Goal: Task Accomplishment & Management: Manage account settings

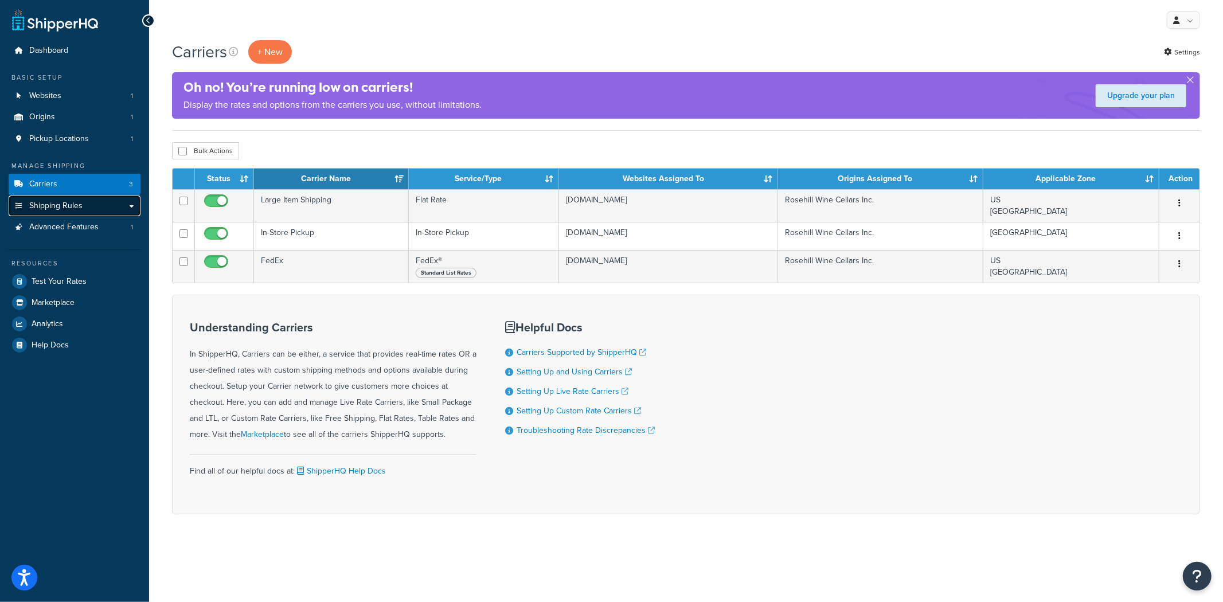
click at [92, 204] on link "Shipping Rules" at bounding box center [75, 206] width 132 height 21
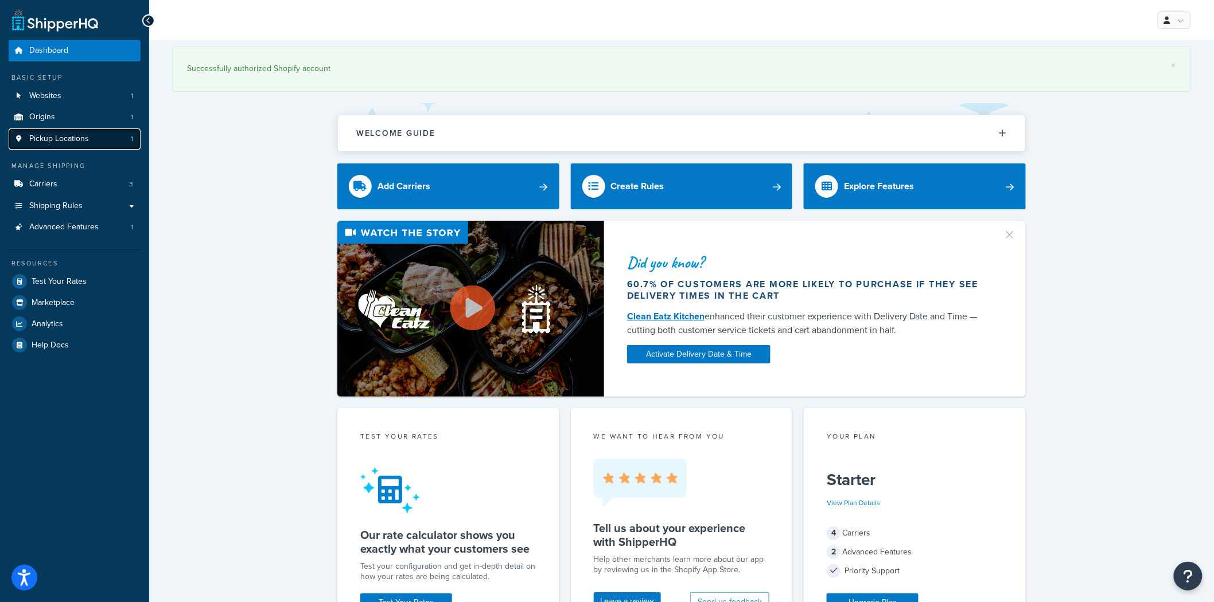
click at [67, 134] on span "Pickup Locations" at bounding box center [59, 139] width 60 height 10
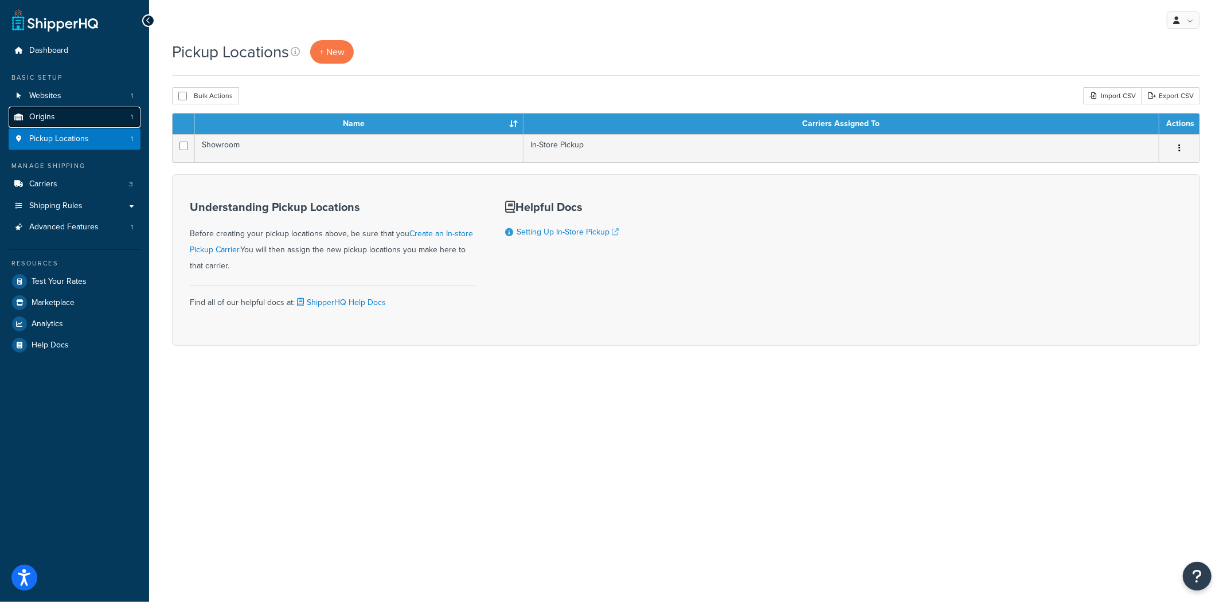
click at [71, 118] on link "Origins 1" at bounding box center [75, 117] width 132 height 21
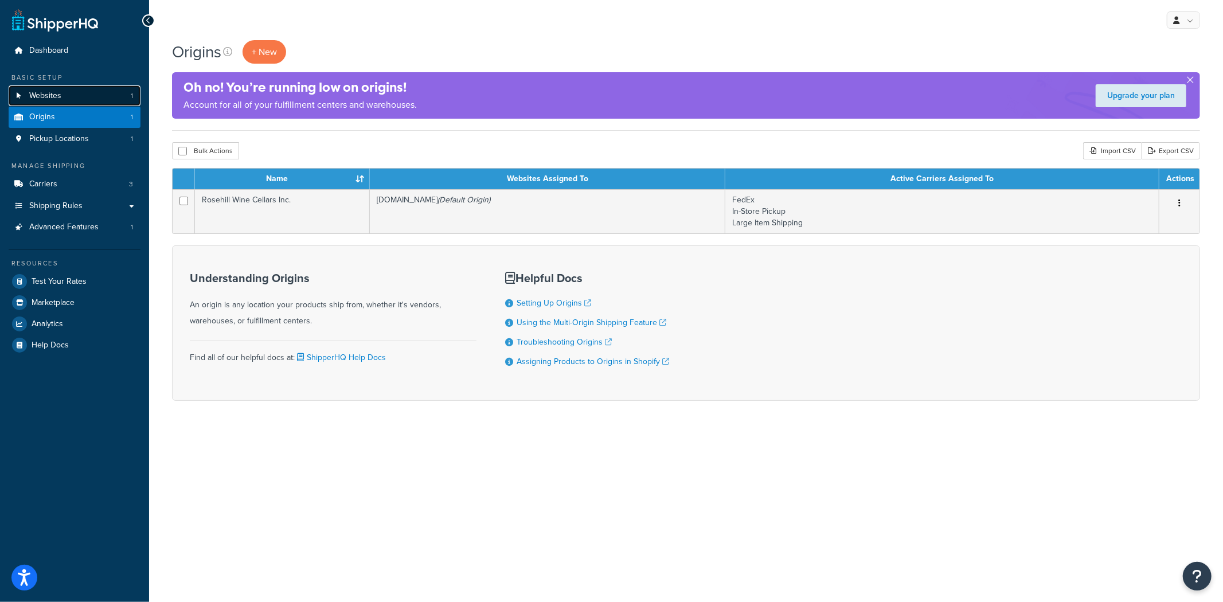
click at [63, 95] on link "Websites 1" at bounding box center [75, 95] width 132 height 21
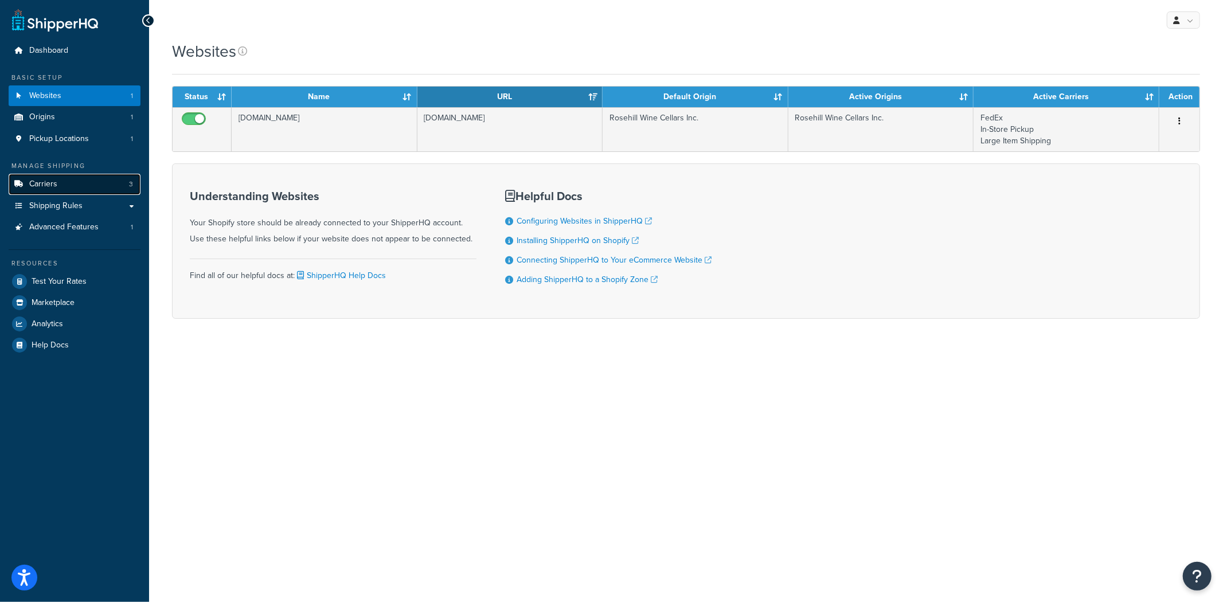
click at [69, 186] on link "Carriers 3" at bounding box center [75, 184] width 132 height 21
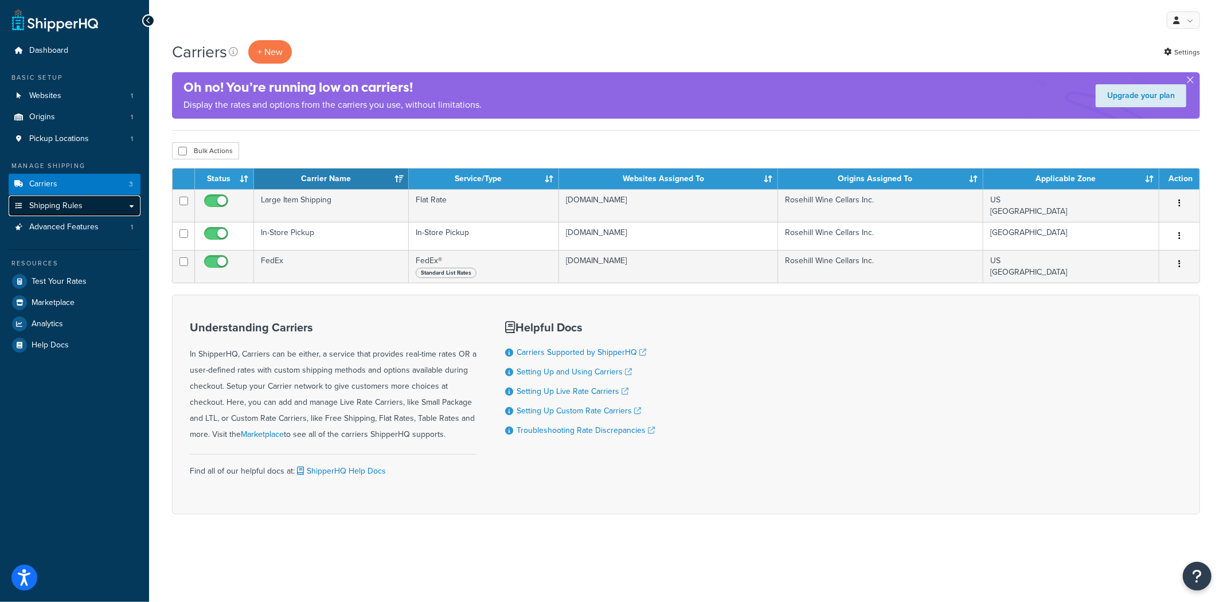
click at [84, 205] on link "Shipping Rules" at bounding box center [75, 206] width 132 height 21
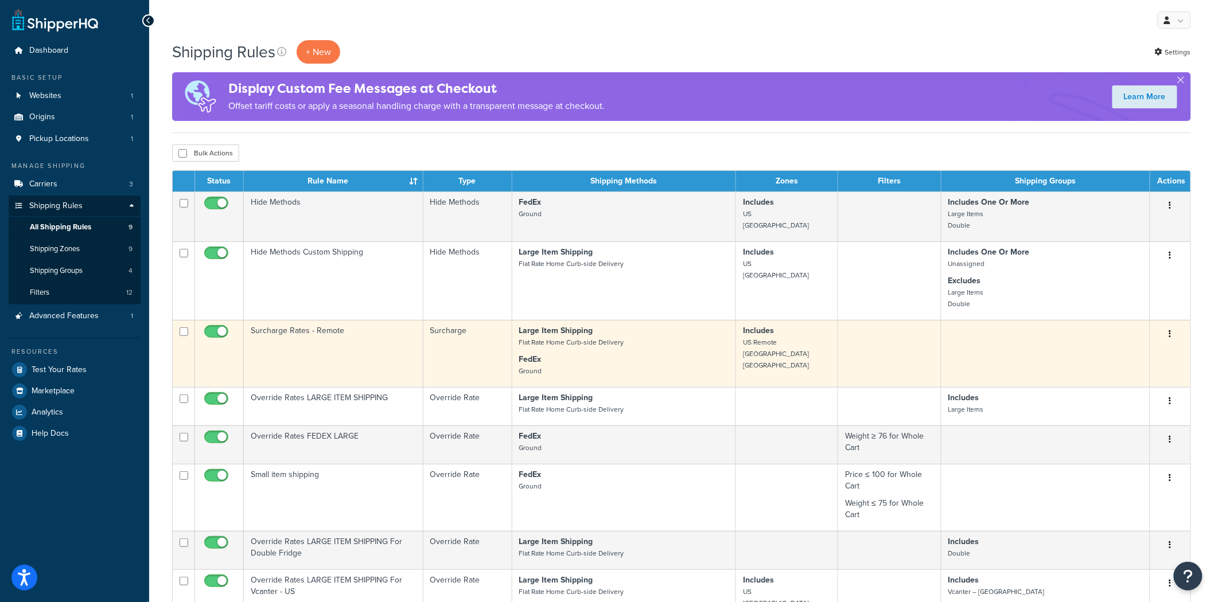
click at [325, 370] on td "Surcharge Rates - Remote" at bounding box center [334, 353] width 180 height 67
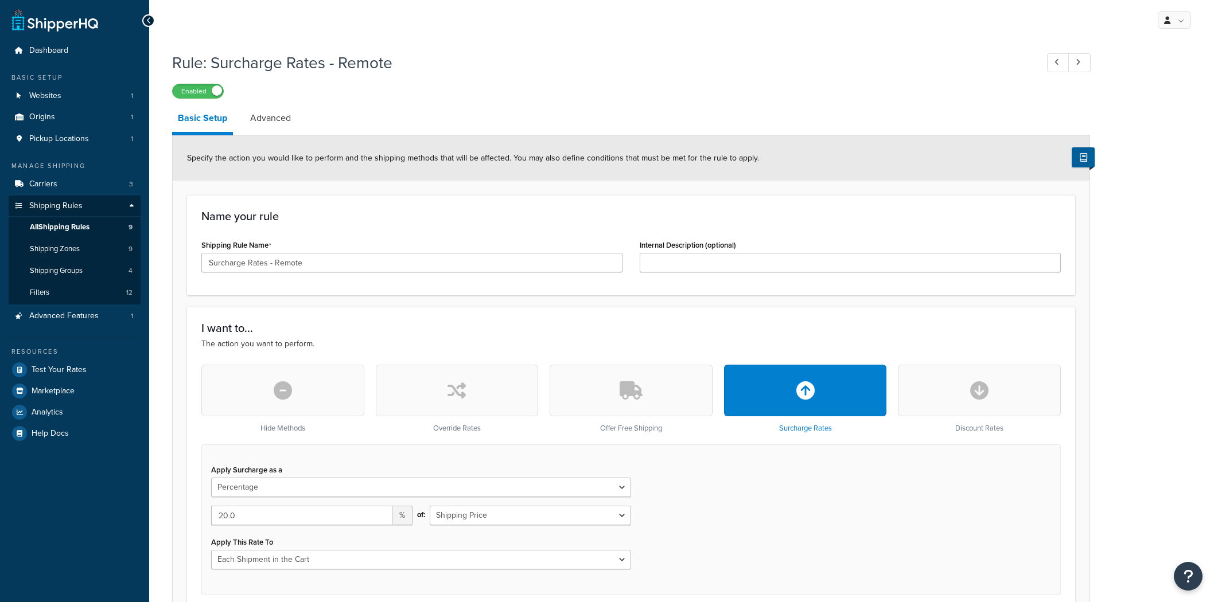
select select "PERCENTAGE"
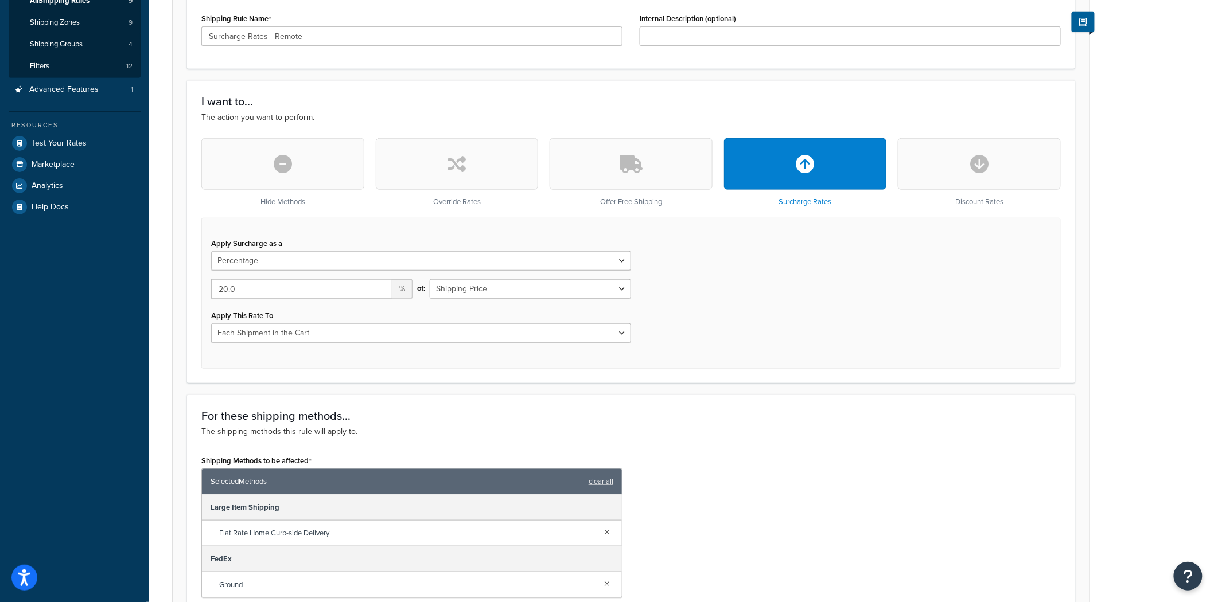
scroll to position [69, 0]
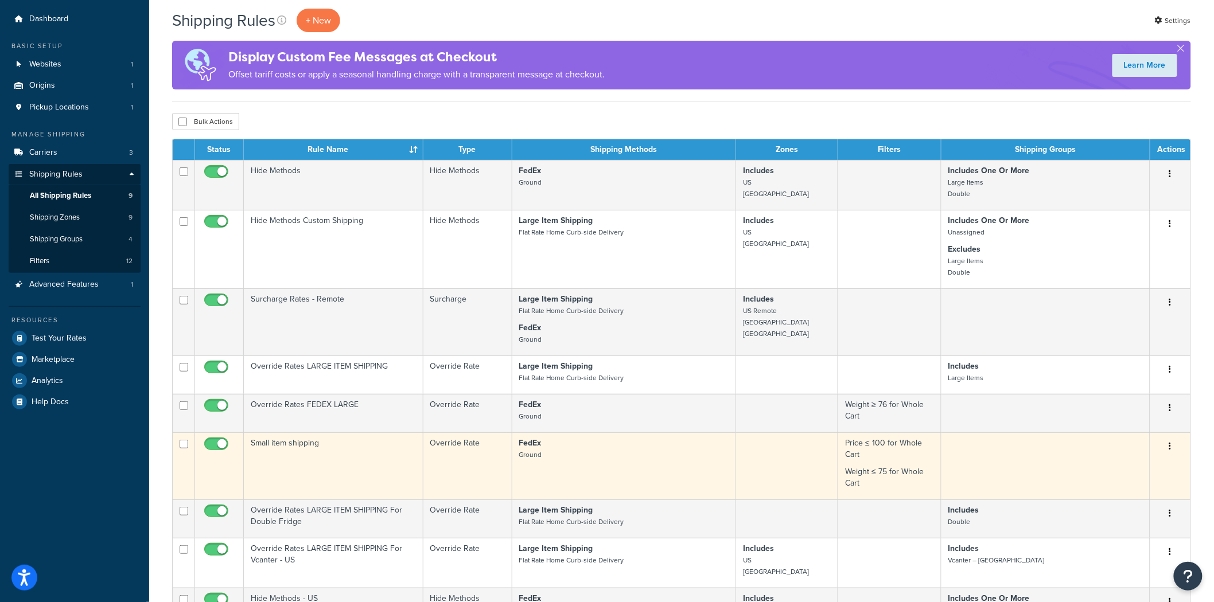
scroll to position [127, 0]
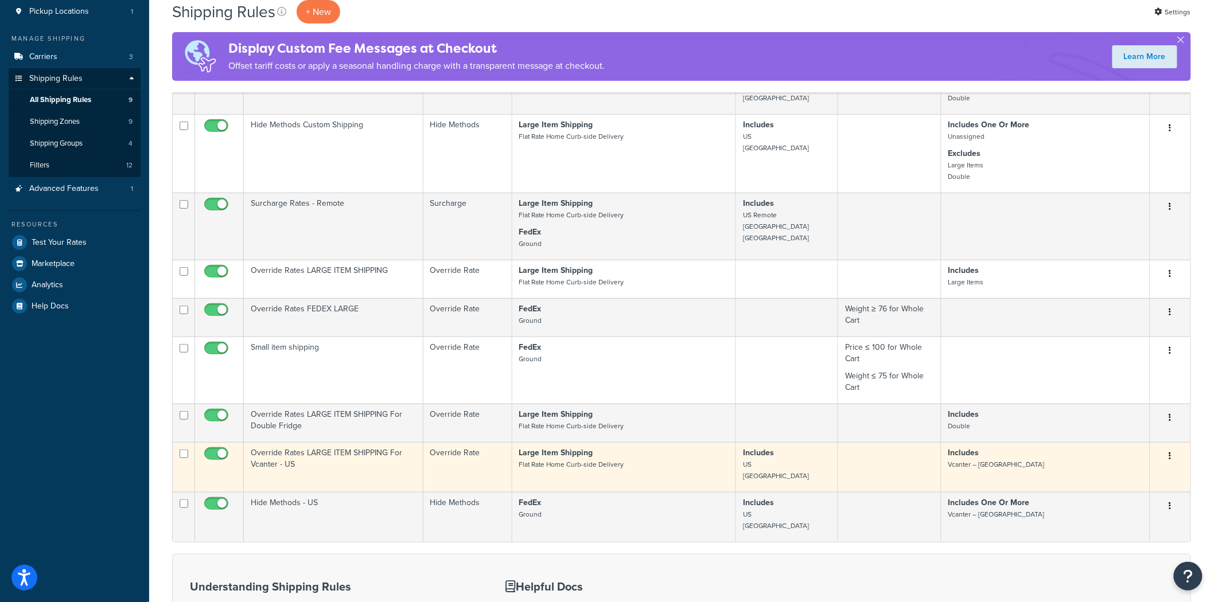
click at [331, 466] on td "Override Rates LARGE ITEM SHIPPING For Vcanter - US" at bounding box center [334, 467] width 180 height 50
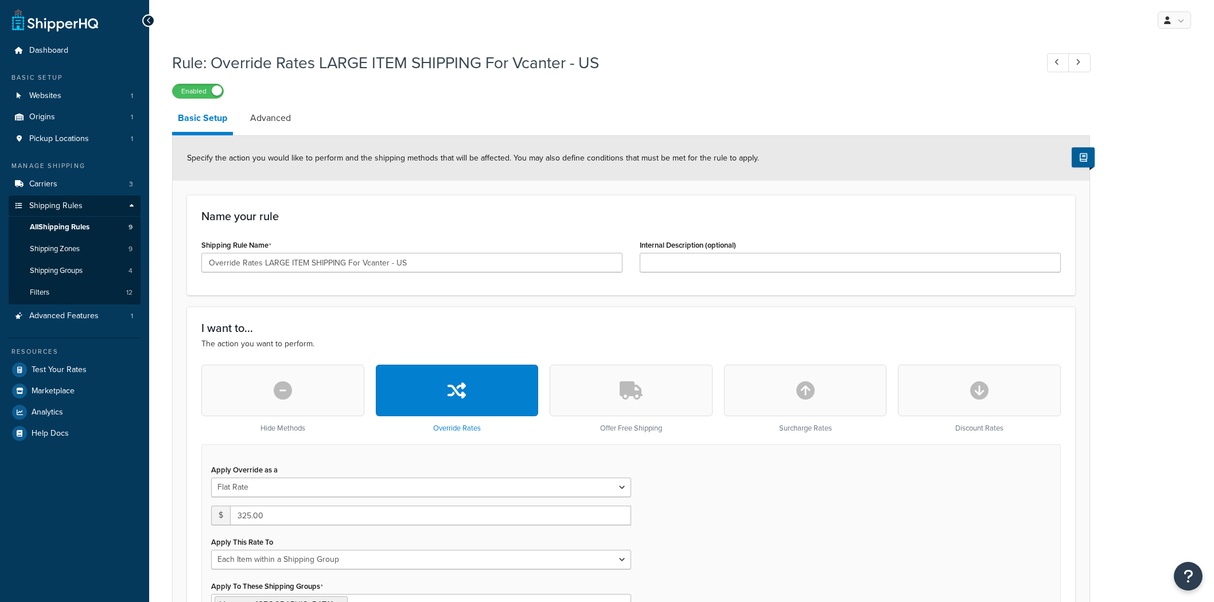
select select "ITEM"
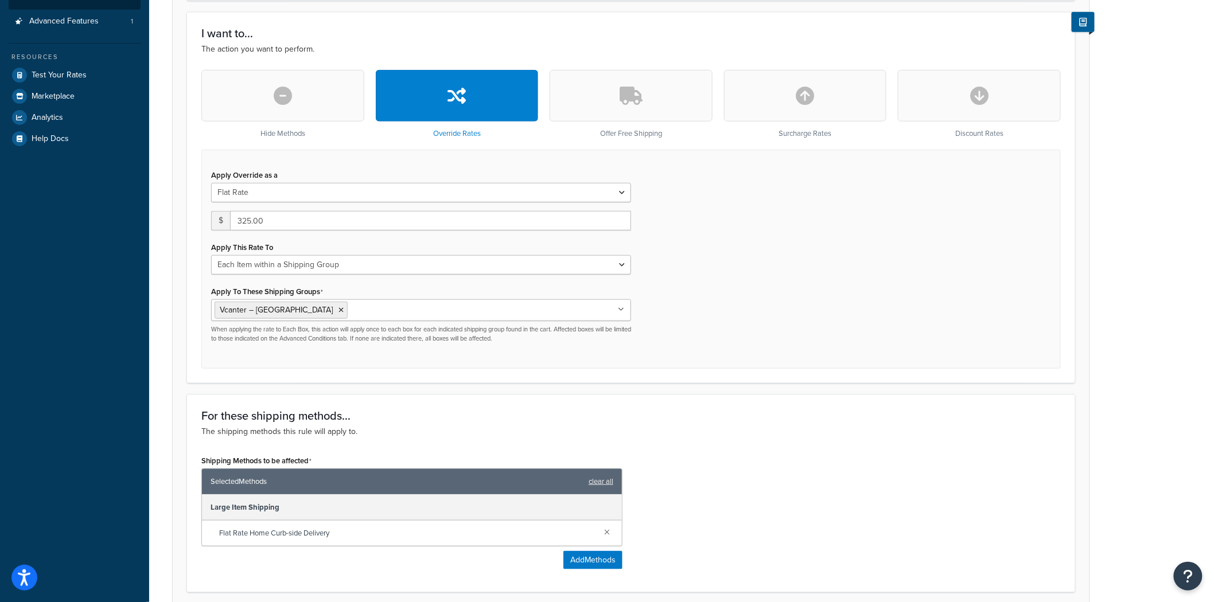
scroll to position [318, 0]
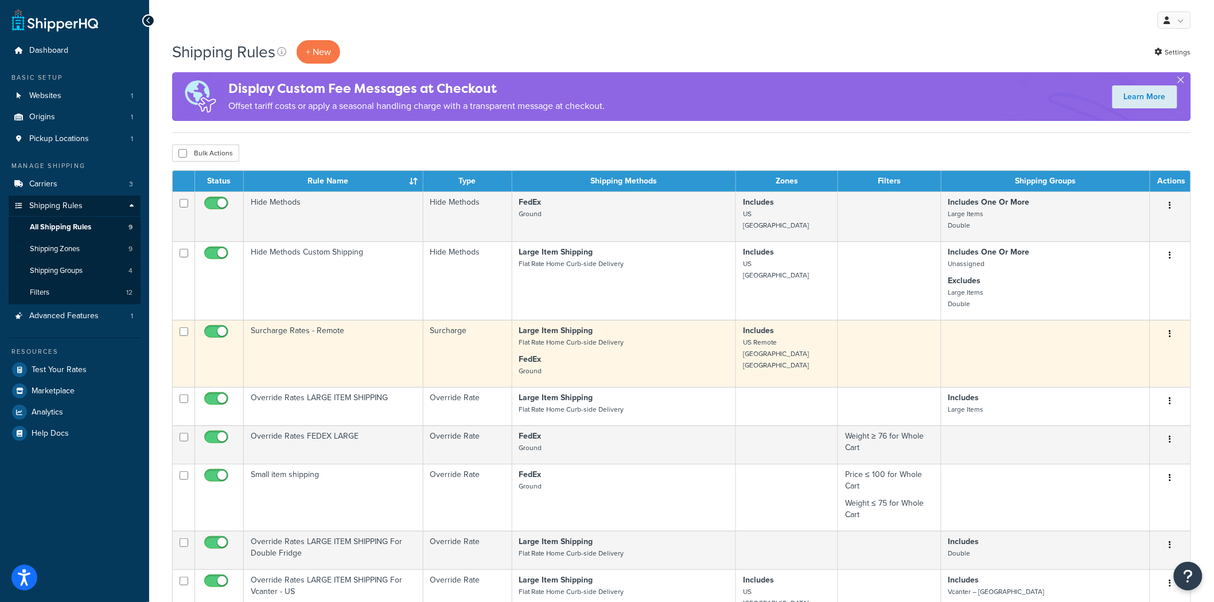
click at [396, 354] on td "Surcharge Rates - Remote" at bounding box center [334, 353] width 180 height 67
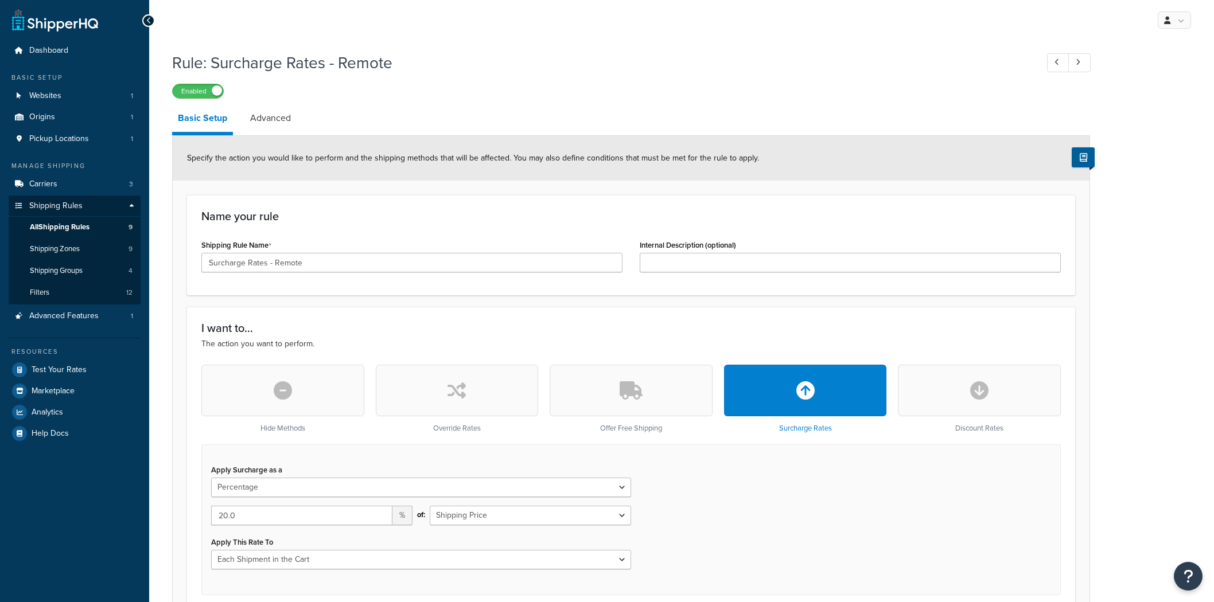
select select "PERCENTAGE"
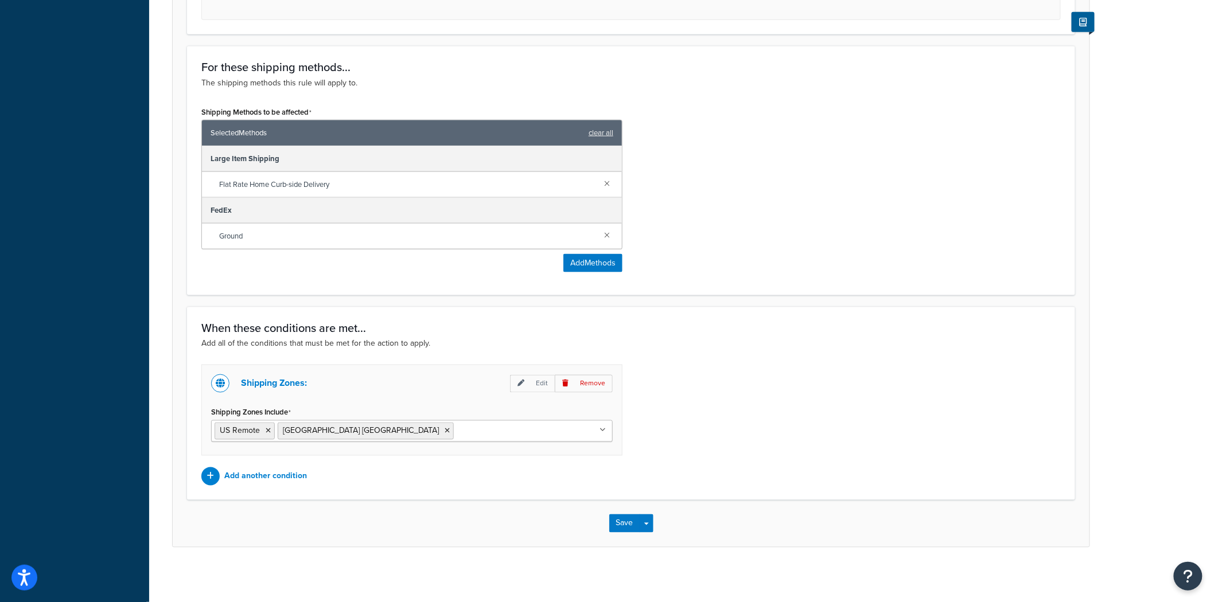
scroll to position [579, 0]
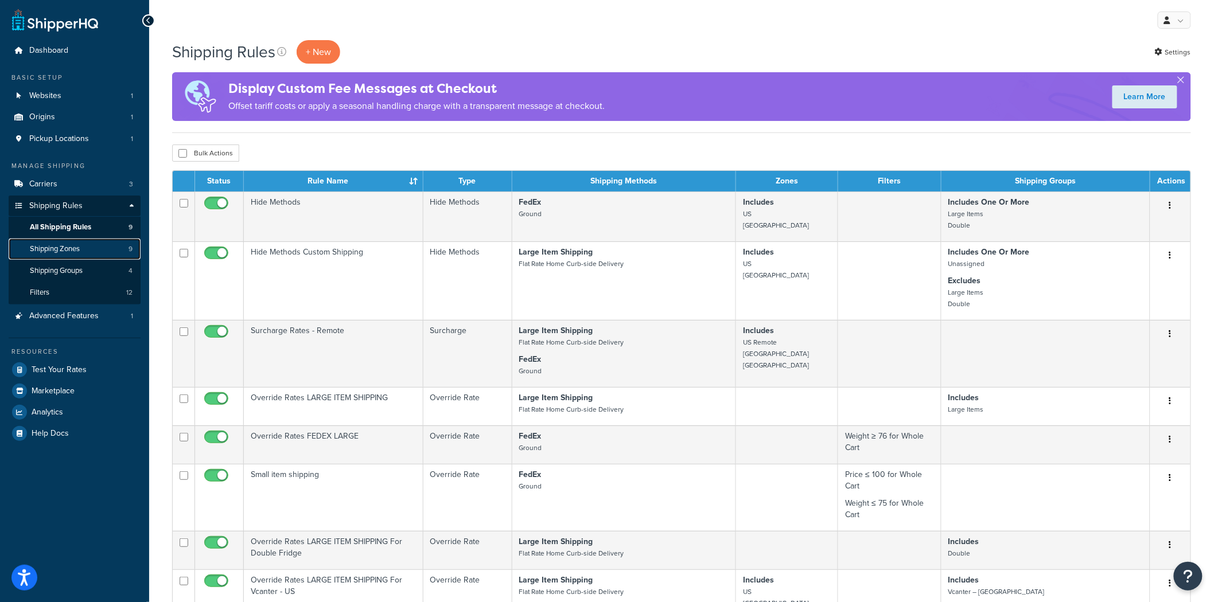
click at [87, 245] on link "Shipping Zones 9" at bounding box center [75, 249] width 132 height 21
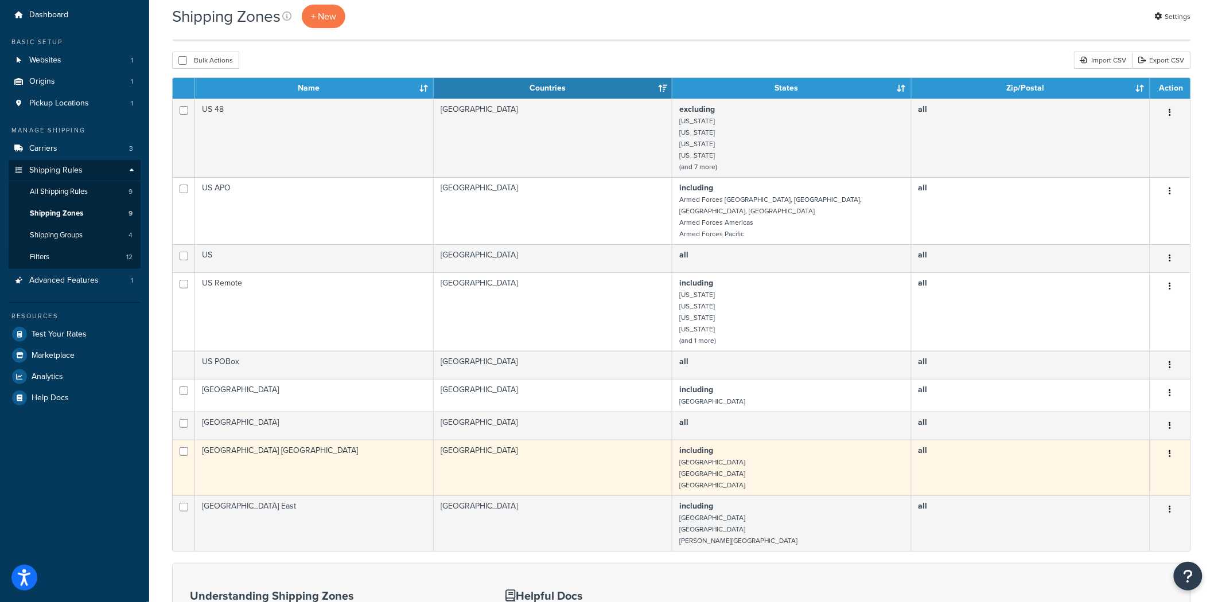
scroll to position [64, 0]
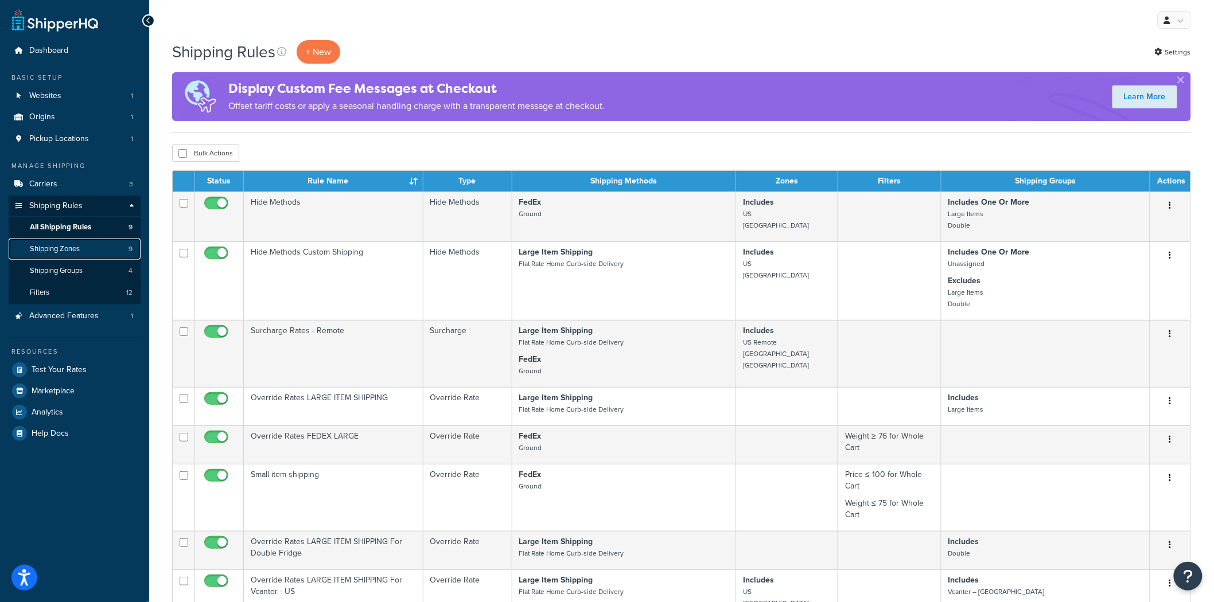
click at [77, 245] on span "Shipping Zones" at bounding box center [55, 249] width 50 height 10
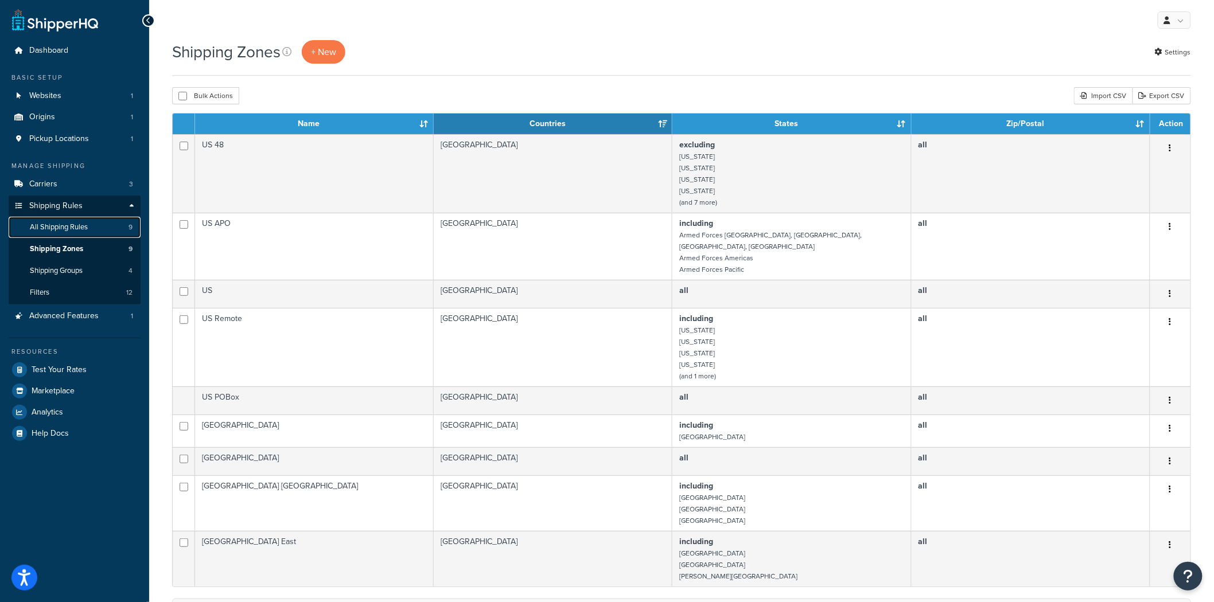
click at [63, 220] on link "All Shipping Rules 9" at bounding box center [75, 227] width 132 height 21
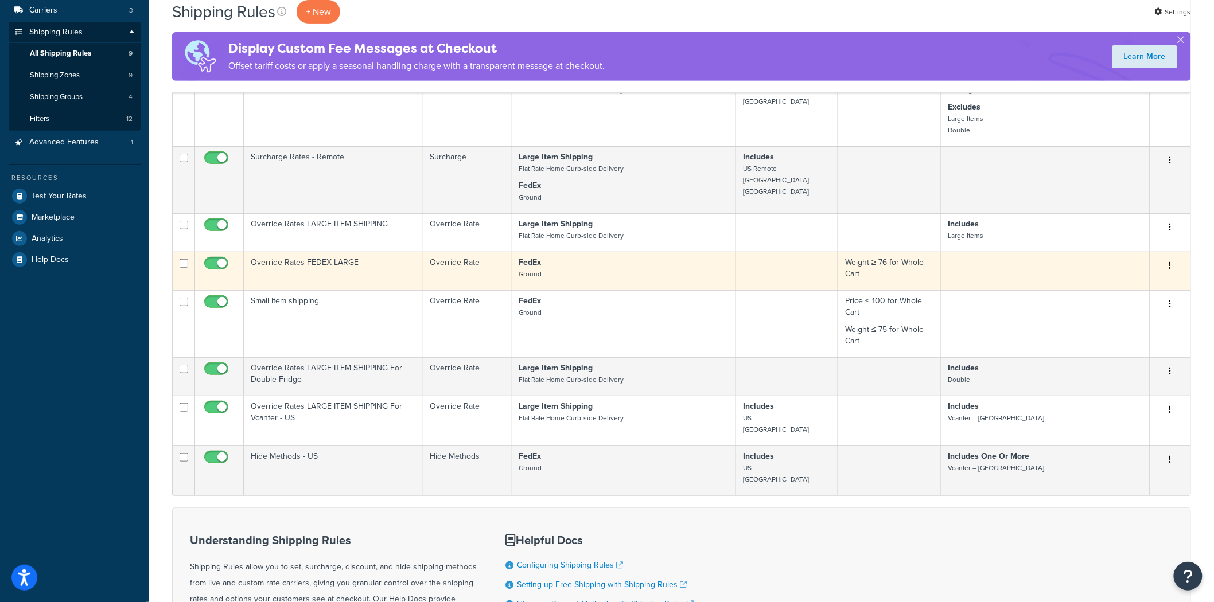
scroll to position [191, 0]
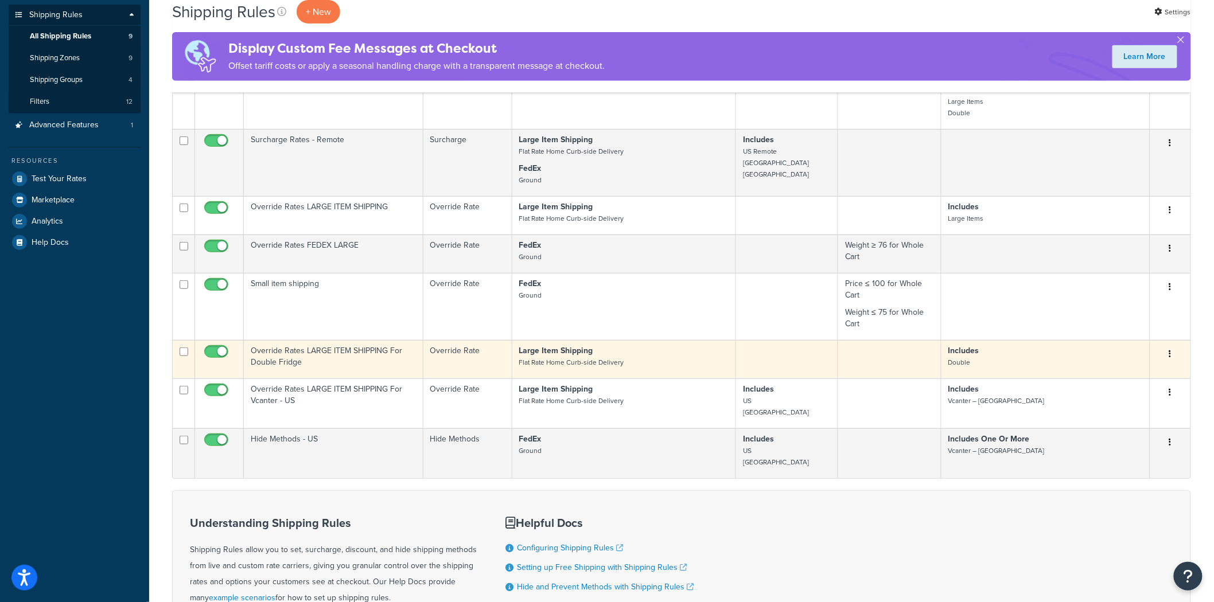
click at [311, 354] on td "Override Rates LARGE ITEM SHIPPING For Double Fridge" at bounding box center [334, 359] width 180 height 38
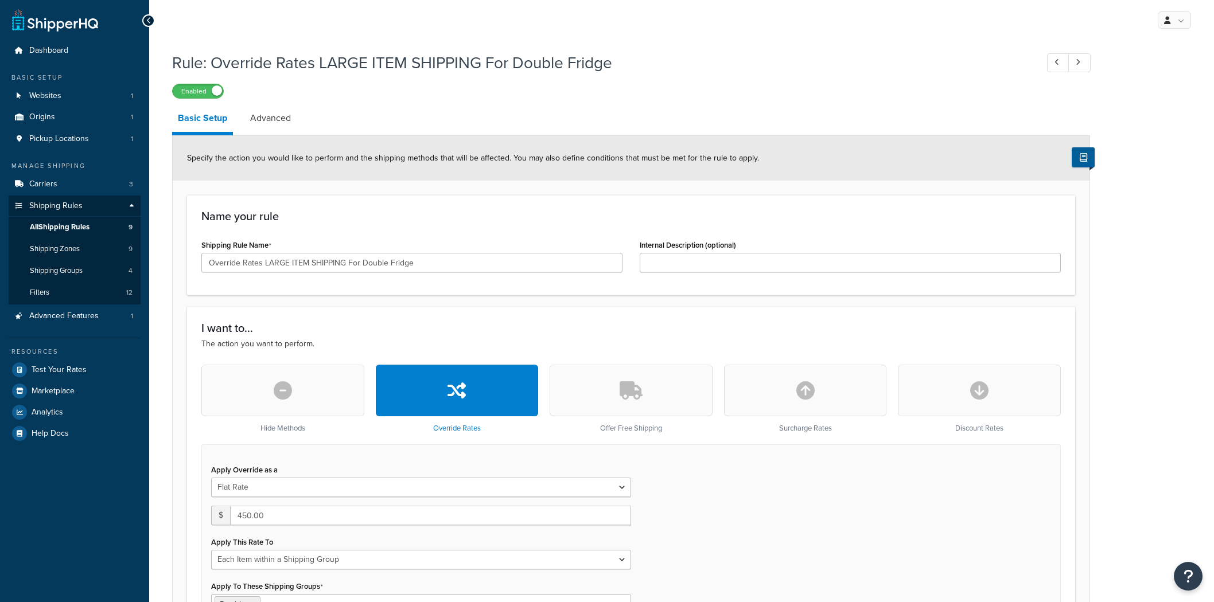
select select "ITEM"
click at [84, 226] on span "All Shipping Rules" at bounding box center [60, 228] width 60 height 10
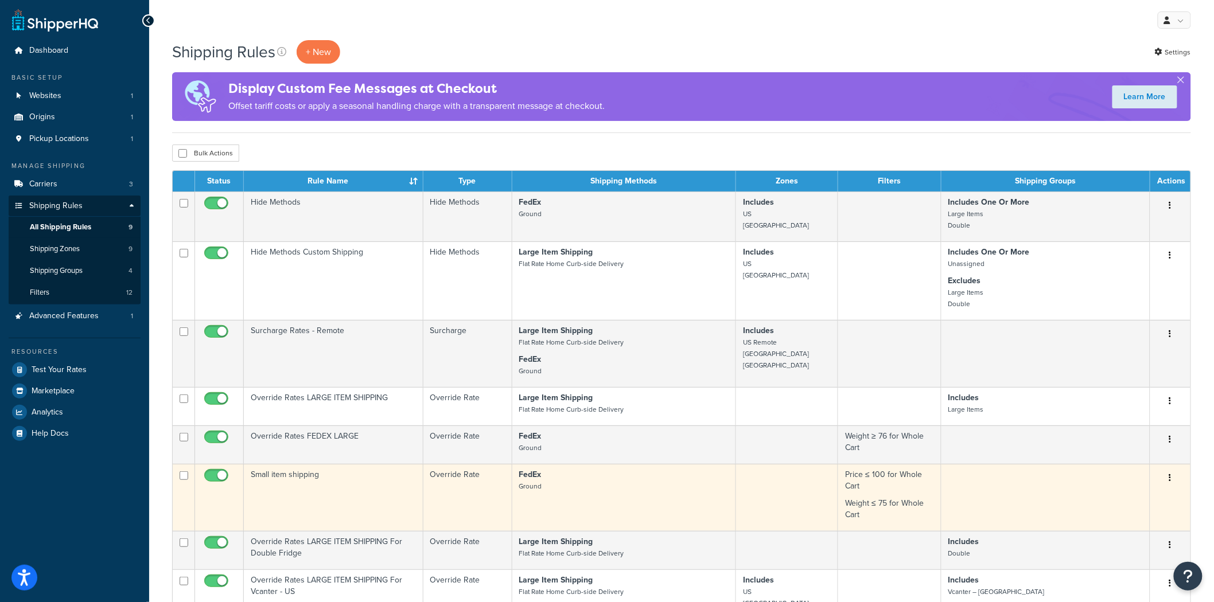
click at [323, 493] on td "Small item shipping" at bounding box center [334, 497] width 180 height 67
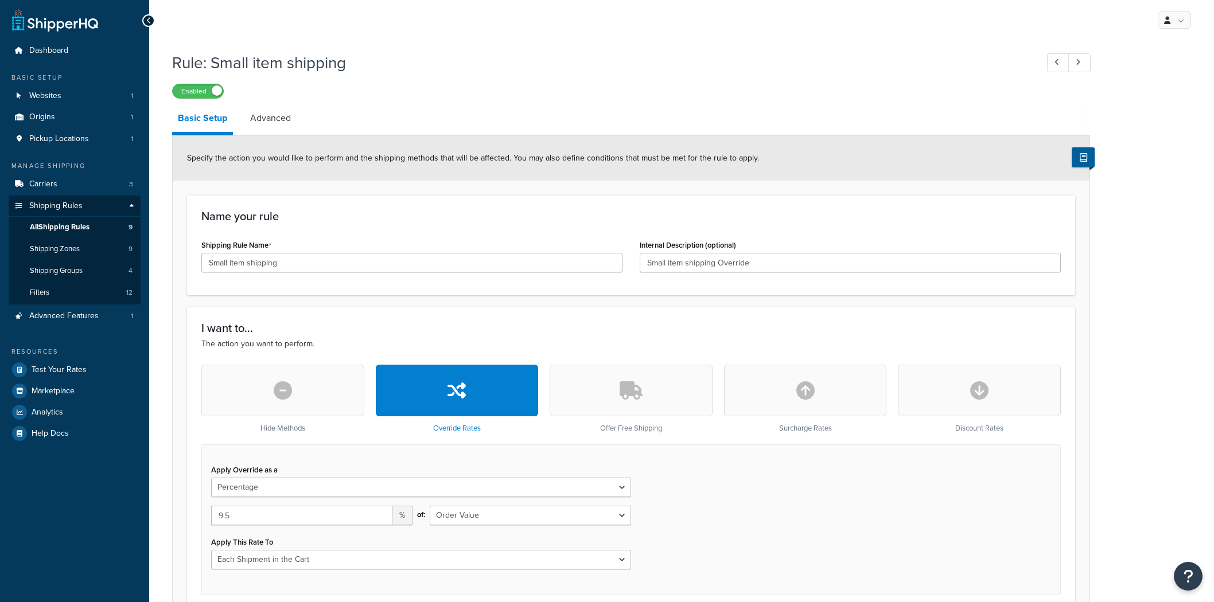
select select "PERCENTAGE"
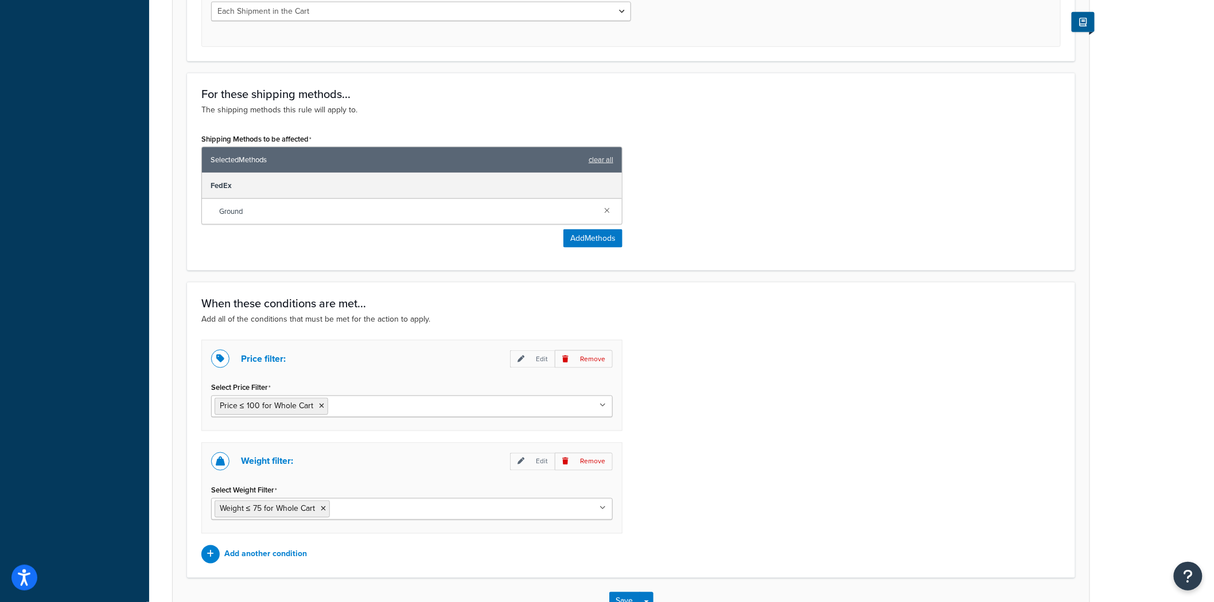
scroll to position [439, 0]
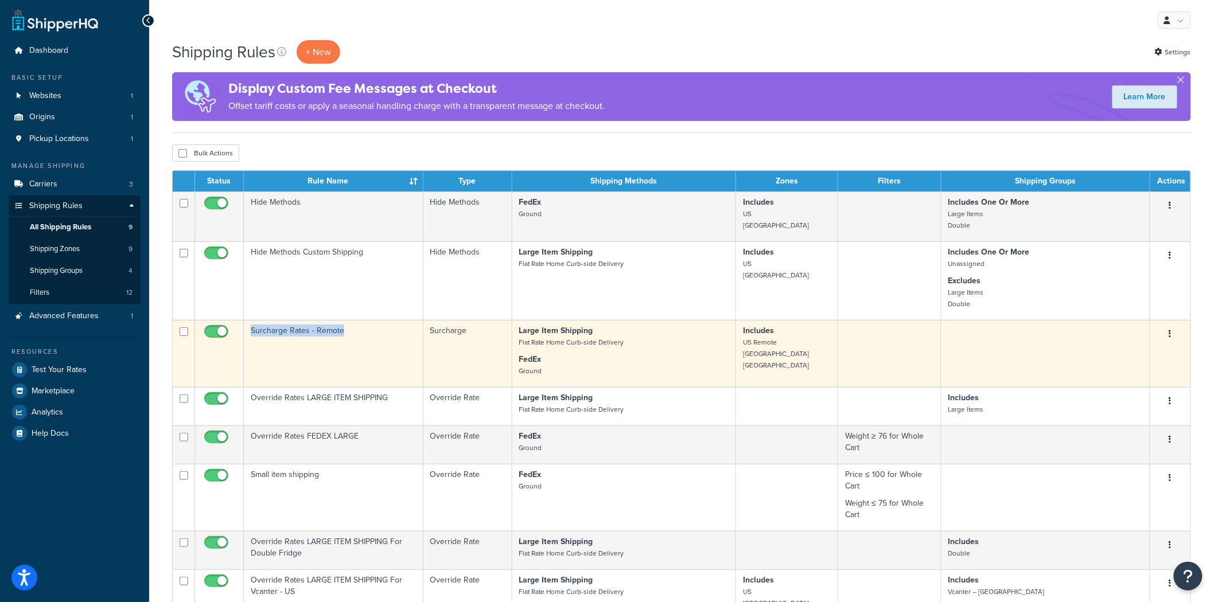
drag, startPoint x: 349, startPoint y: 329, endPoint x: 256, endPoint y: 326, distance: 93.0
click at [250, 329] on td "Surcharge Rates - Remote" at bounding box center [334, 353] width 180 height 67
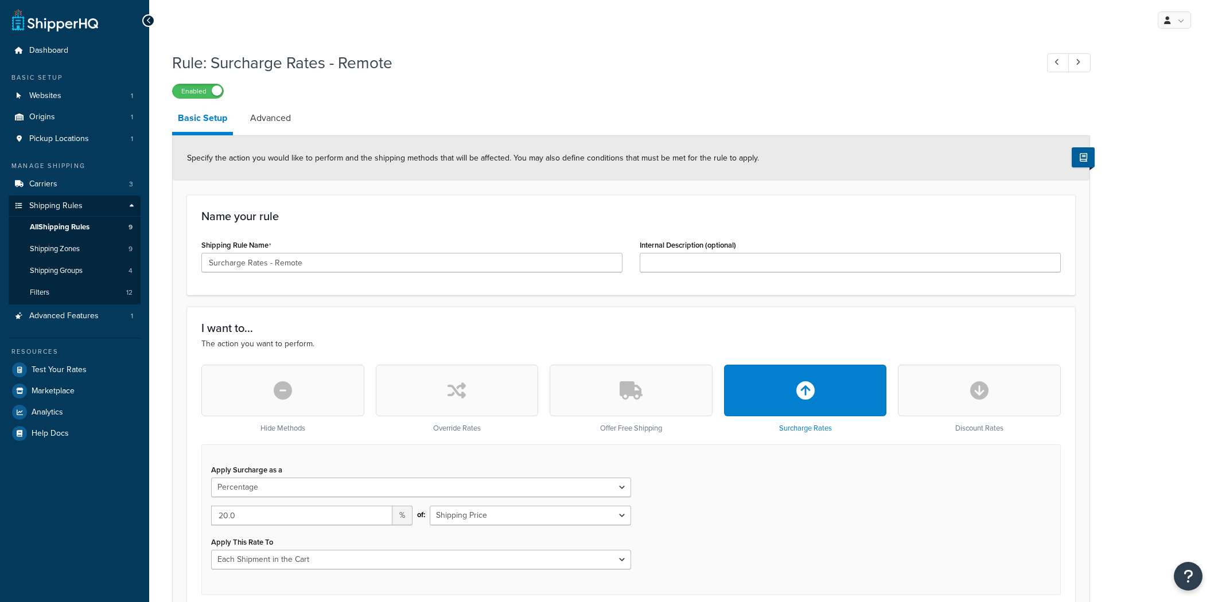
select select "PERCENTAGE"
click at [310, 260] on input "Surcharge Rates - Remote" at bounding box center [411, 262] width 421 height 19
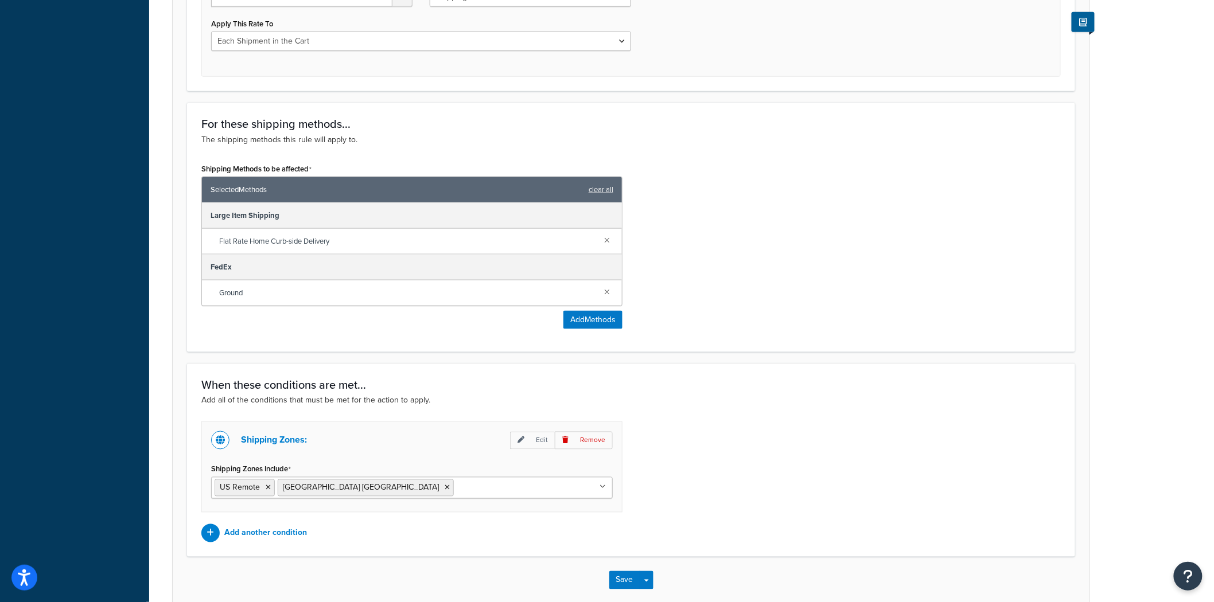
scroll to position [573, 0]
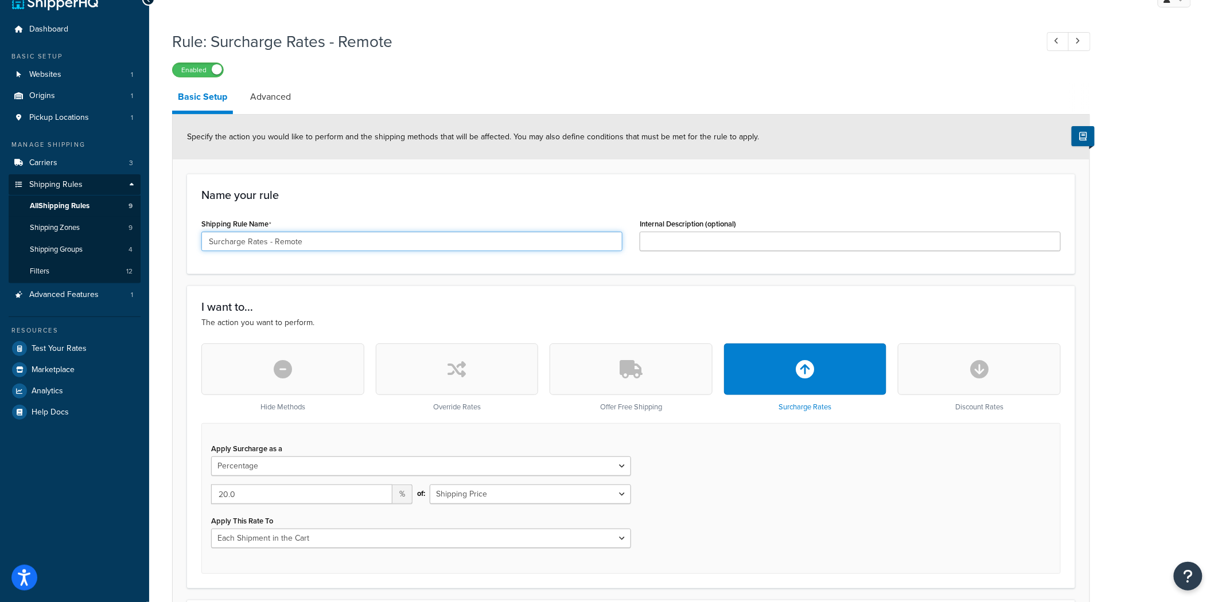
scroll to position [127, 0]
